Goal: Transaction & Acquisition: Book appointment/travel/reservation

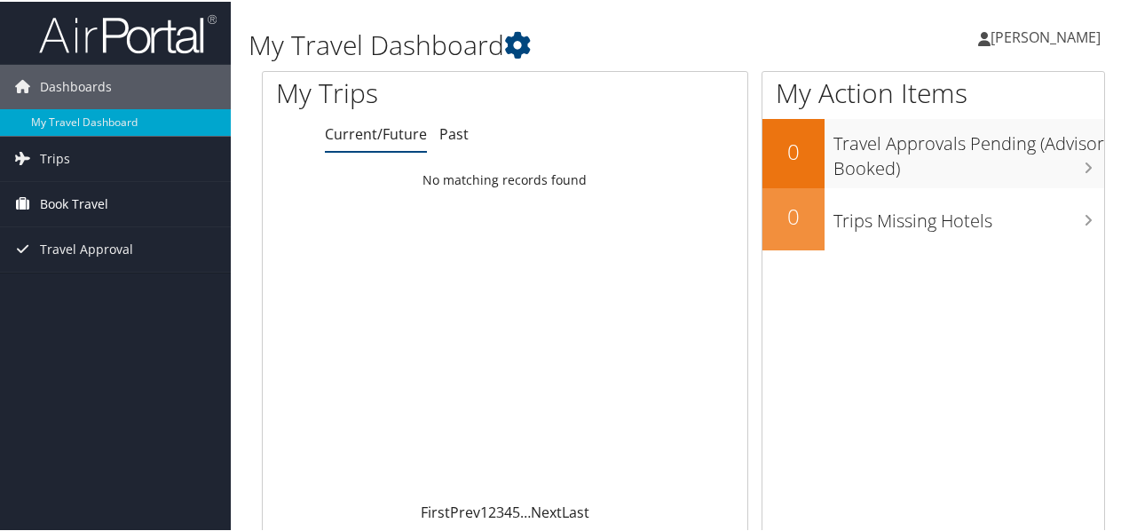
click at [81, 202] on span "Book Travel" at bounding box center [74, 202] width 68 height 44
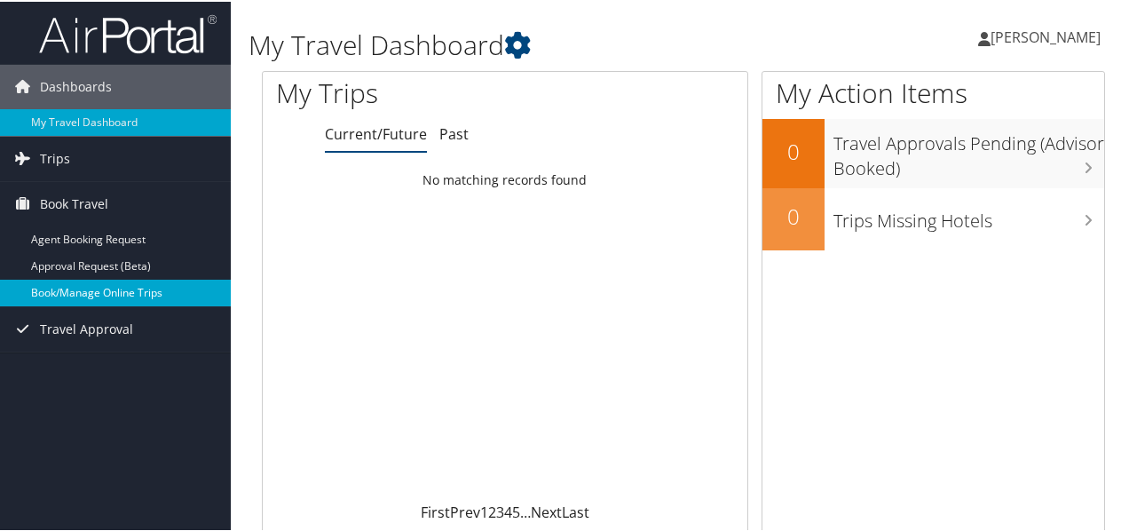
click at [83, 287] on link "Book/Manage Online Trips" at bounding box center [115, 291] width 231 height 27
